Goal: Find specific page/section: Find specific page/section

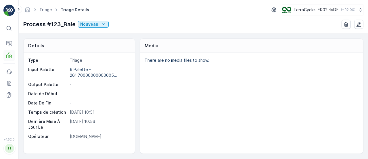
scroll to position [115, 0]
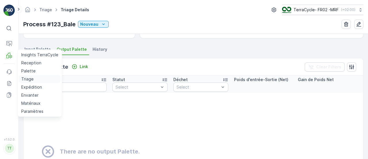
click at [30, 77] on p "Triage" at bounding box center [27, 79] width 12 height 6
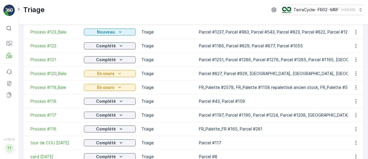
scroll to position [55, 0]
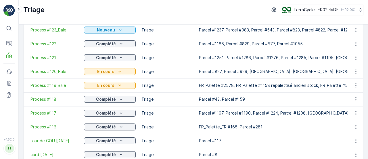
click at [46, 101] on span "Process #118" at bounding box center [55, 99] width 48 height 6
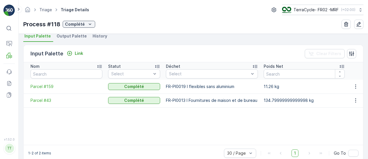
scroll to position [128, 0]
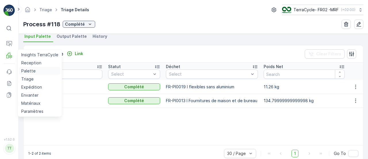
click at [26, 69] on p "Palette" at bounding box center [28, 71] width 14 height 6
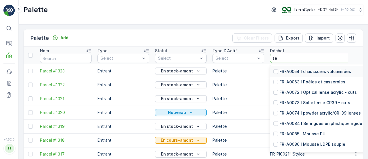
type input "ser"
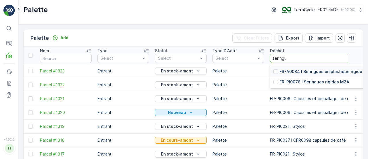
type input "seringue"
click at [276, 80] on div at bounding box center [276, 81] width 5 height 5
